Goal: Find contact information: Find contact information

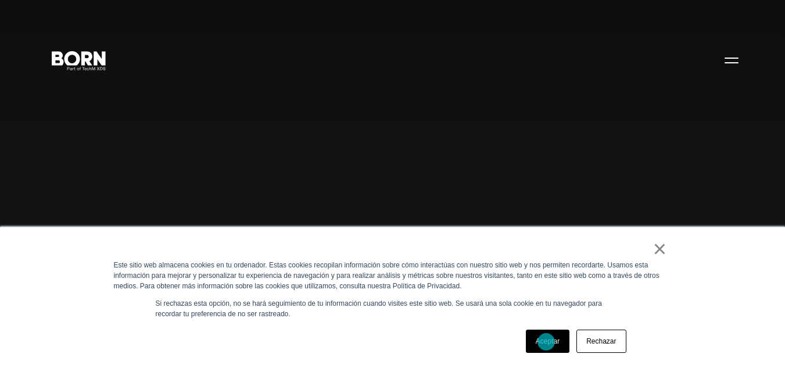
click at [546, 342] on font "Aceptar" at bounding box center [548, 341] width 24 height 8
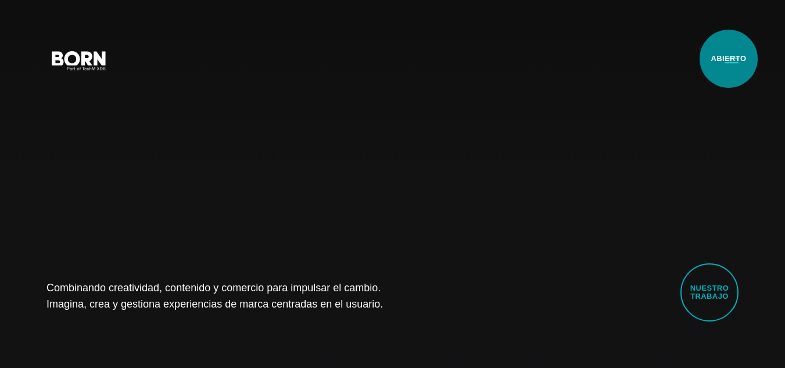
click at [728, 59] on button "Menú principal" at bounding box center [731, 60] width 28 height 24
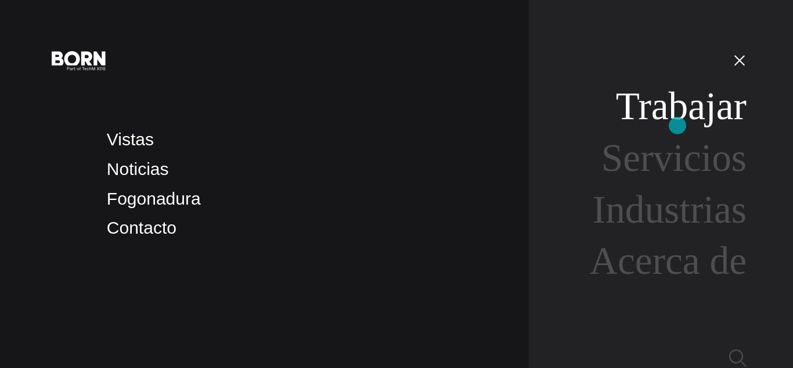
click at [678, 125] on font "Trabajar" at bounding box center [681, 106] width 131 height 44
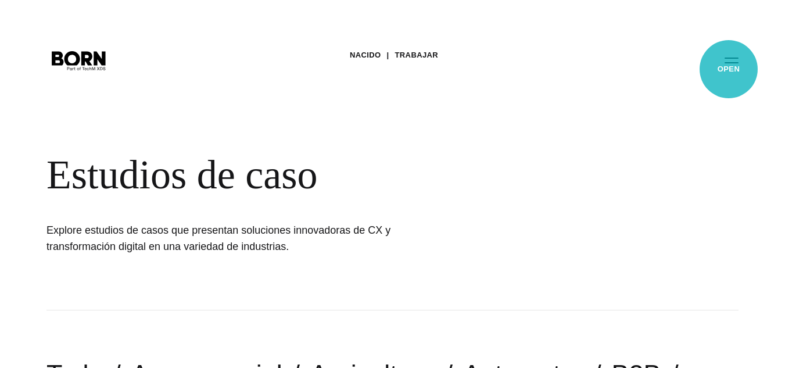
click at [728, 69] on button "Menú principal" at bounding box center [731, 60] width 28 height 24
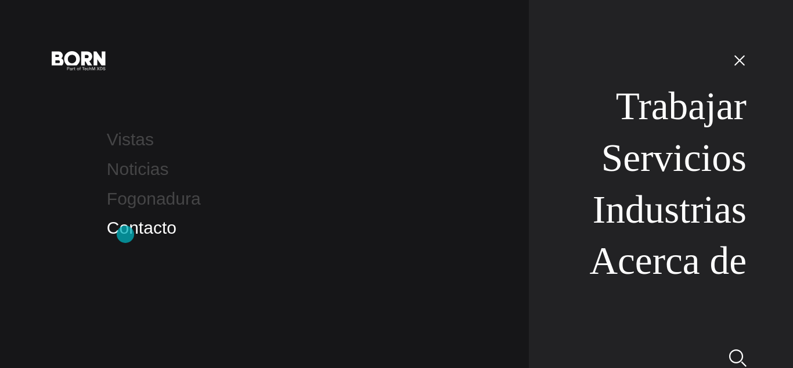
click at [125, 234] on font "Contacto" at bounding box center [142, 227] width 70 height 19
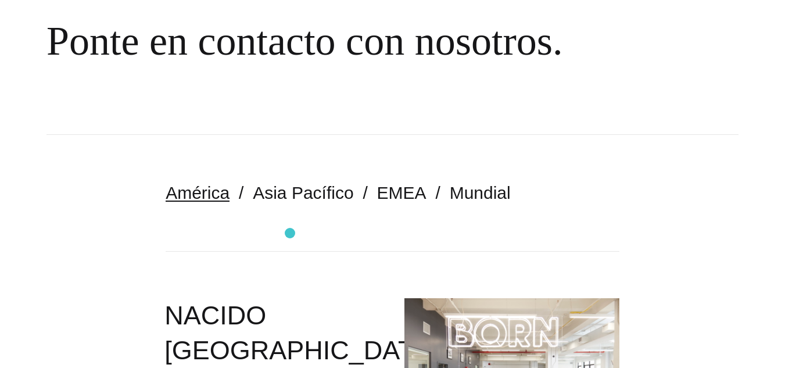
scroll to position [132, 0]
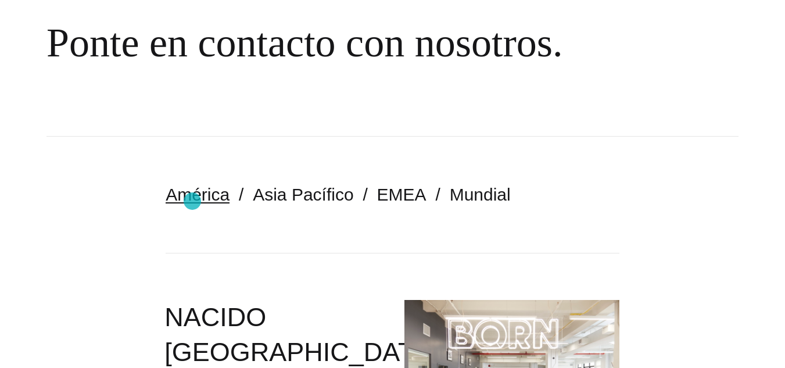
click at [191, 200] on link "América" at bounding box center [198, 194] width 64 height 19
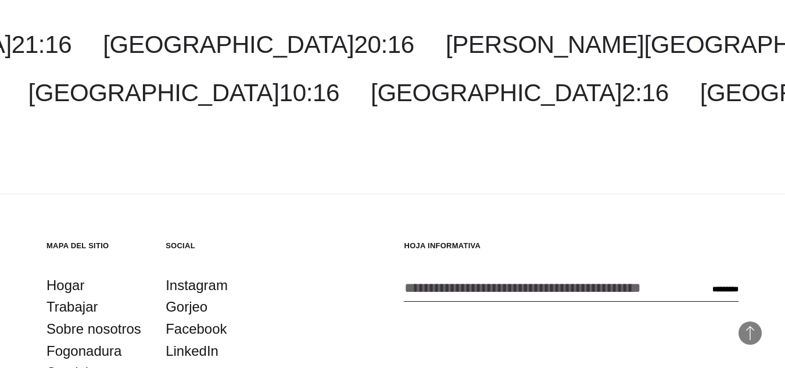
scroll to position [2131, 0]
